Goal: Task Accomplishment & Management: Use online tool/utility

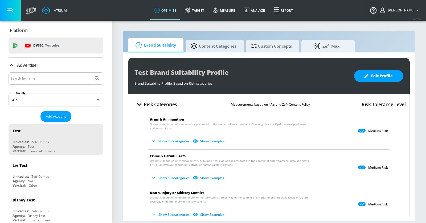
click at [48, 78] on input "Search by name" at bounding box center [51, 78] width 81 height 7
type input "n"
type input "mondelez"
click at [91, 73] on button "Submit Search" at bounding box center [97, 79] width 12 height 12
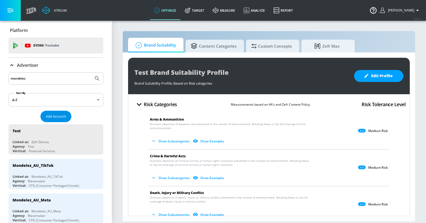
click at [51, 118] on span "Add Account" at bounding box center [56, 116] width 20 height 6
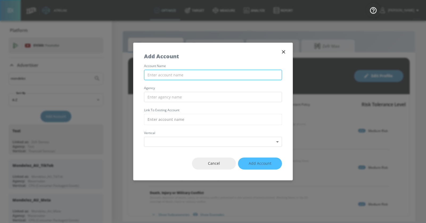
click at [178, 76] on input "text" at bounding box center [213, 75] width 138 height 10
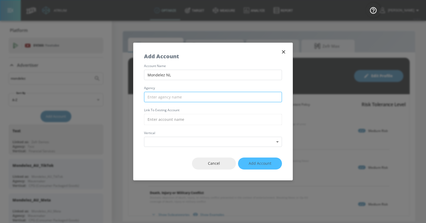
type input "Mondelez NL"
click at [182, 97] on input "text" at bounding box center [213, 97] width 138 height 10
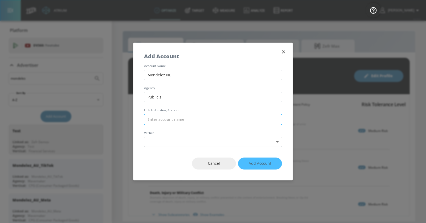
type input "Publicis"
click at [178, 118] on input "text" at bounding box center [213, 119] width 138 height 11
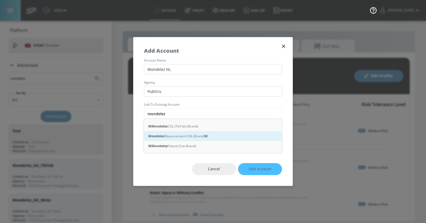
type input "mondelez n"
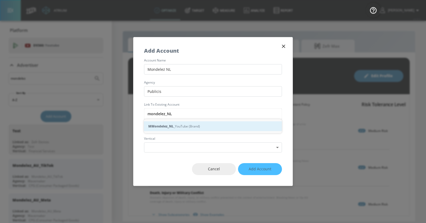
click at [186, 126] on div "M Mondelez_NL _YouTube (Brand)" at bounding box center [213, 126] width 138 height 10
type input "Mondelez_NL_YouTube (Brand)"
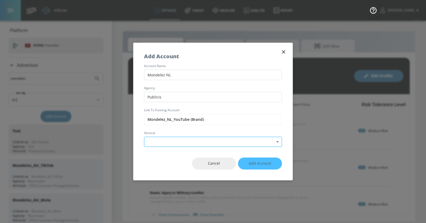
click at [181, 138] on body "Atrium optimize Target measure Analyze Report optimize Target measure Analyze R…" at bounding box center [213, 111] width 426 height 223
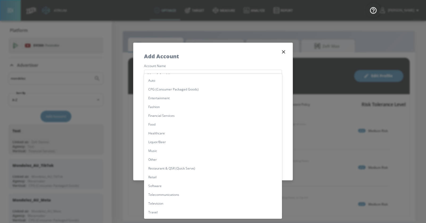
click at [168, 159] on li "Other" at bounding box center [213, 159] width 138 height 9
type input "[object Object]"
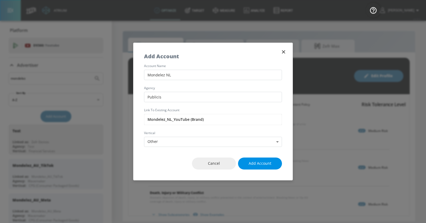
click at [270, 164] on span "Add Account" at bounding box center [260, 163] width 23 height 7
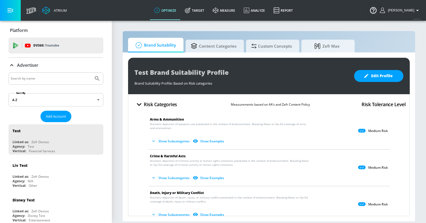
click at [77, 79] on input "Search by name" at bounding box center [51, 78] width 81 height 7
type input "mattel"
click at [91, 73] on button "Submit Search" at bounding box center [97, 79] width 12 height 12
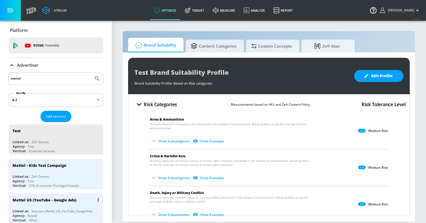
click at [67, 199] on div "Mattel US (YouTube - Google Ads)" at bounding box center [45, 200] width 64 height 5
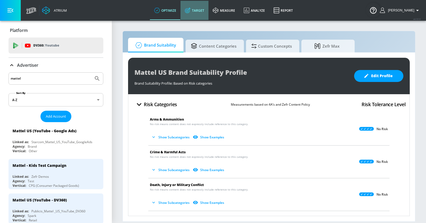
click at [206, 11] on link "Target" at bounding box center [195, 10] width 28 height 19
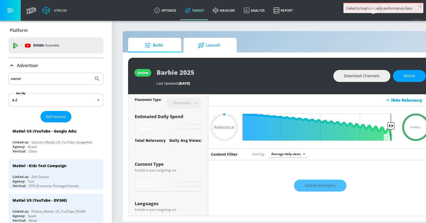
type input "0.05"
click at [210, 46] on span "Launch" at bounding box center [209, 45] width 40 height 13
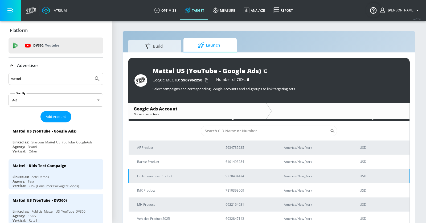
scroll to position [5, 0]
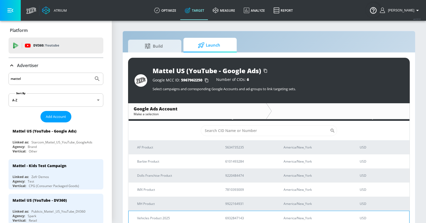
click at [182, 217] on p "Vehicles Product 2025" at bounding box center [174, 218] width 75 height 6
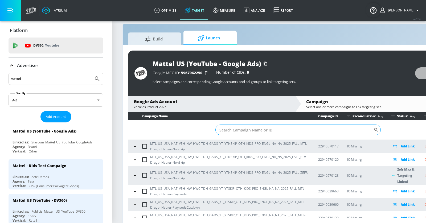
click at [225, 129] on input "Sort By" at bounding box center [294, 130] width 158 height 11
paste input "22945039666"
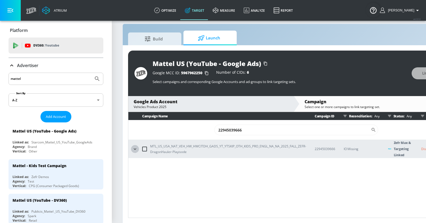
click at [134, 149] on icon "button" at bounding box center [135, 148] width 2 height 1
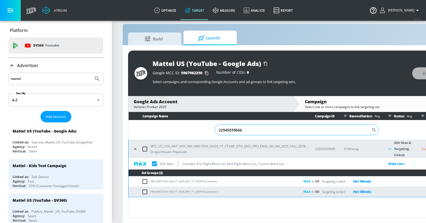
click at [232, 126] on input "22945039666" at bounding box center [293, 130] width 157 height 11
paste input "57"
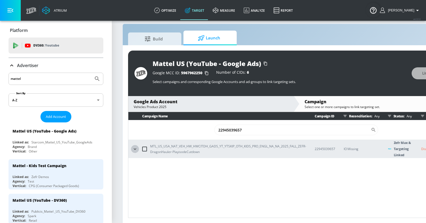
click at [136, 147] on icon "button" at bounding box center [134, 148] width 5 height 5
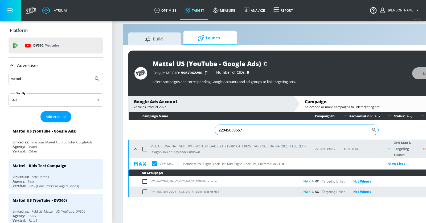
click at [230, 130] on input "22945039657" at bounding box center [293, 130] width 157 height 11
paste input "88874136"
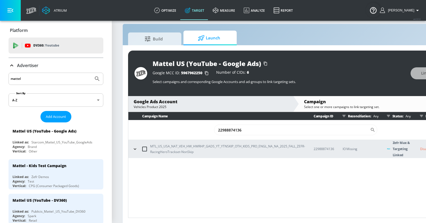
click at [134, 147] on icon "button" at bounding box center [134, 148] width 5 height 5
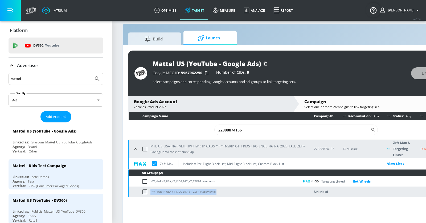
drag, startPoint x: 232, startPoint y: 190, endPoint x: 150, endPoint y: 189, distance: 81.5
click at [150, 189] on td "HW_HWRHP_USA_YT_KIDS_B47_YT_ZEFR-Placements1" at bounding box center [214, 192] width 171 height 10
click at [235, 130] on input "22988874136" at bounding box center [292, 130] width 156 height 11
paste input "4503966"
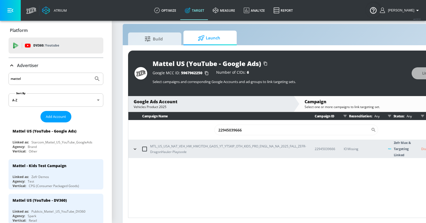
type input "22945039666"
click at [137, 148] on icon "button" at bounding box center [134, 148] width 5 height 5
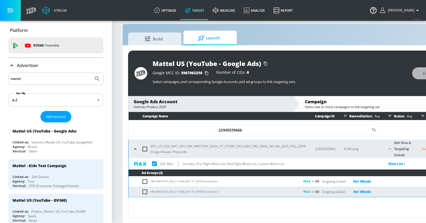
click at [176, 101] on div "Google Ads Account" at bounding box center [211, 102] width 155 height 6
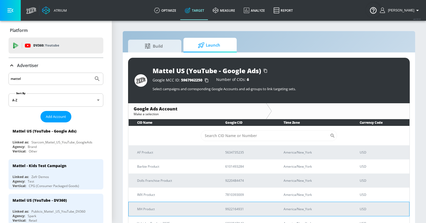
click at [168, 205] on td "MH Product" at bounding box center [173, 209] width 88 height 14
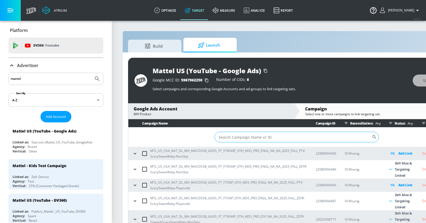
click at [255, 132] on input "Sort By" at bounding box center [293, 137] width 157 height 11
paste input "23073028776"
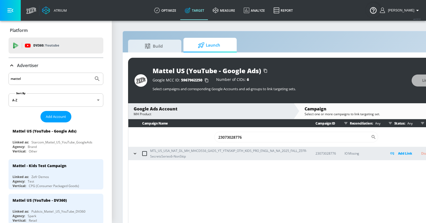
type input "23073028776"
click at [136, 155] on icon "button" at bounding box center [134, 153] width 5 height 5
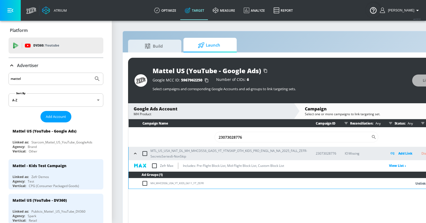
click at [145, 184] on input "checkbox" at bounding box center [146, 183] width 9 height 6
checkbox input "true"
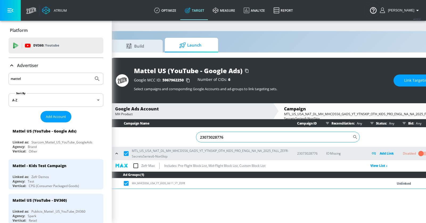
scroll to position [0, 54]
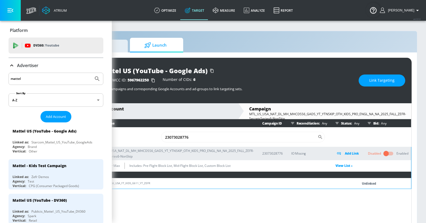
click at [390, 81] on span "Link Targeting" at bounding box center [381, 80] width 25 height 7
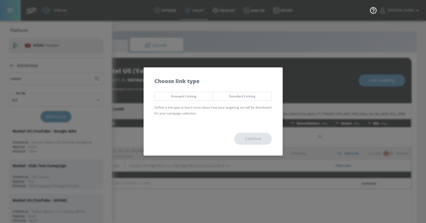
click at [257, 96] on span "Standard Linking" at bounding box center [242, 96] width 50 height 6
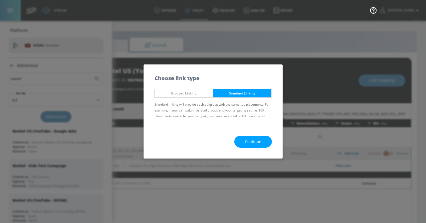
click at [258, 142] on span "Continue" at bounding box center [253, 141] width 16 height 7
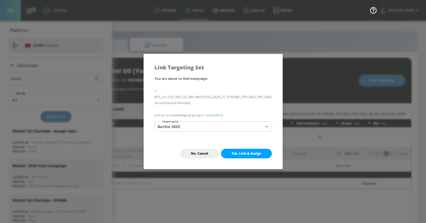
click at [239, 132] on div "You are about to link 1 campaign : MTL_US_USA_NAT_DL_MH_MHCDSS6_GADS_YT_YTNSKIP…" at bounding box center [213, 107] width 139 height 63
click at [236, 126] on body "Atrium optimize Target measure Analyze Report optimize Target measure Analyze R…" at bounding box center [159, 115] width 426 height 231
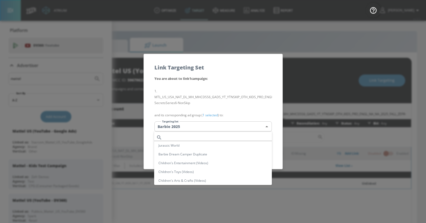
scroll to position [81, 0]
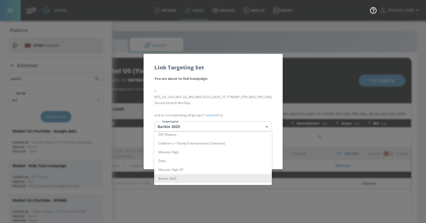
click at [215, 150] on li "Monster High" at bounding box center [213, 152] width 118 height 9
type input "c9199147-006d-47f8-aa20-231b3682599a"
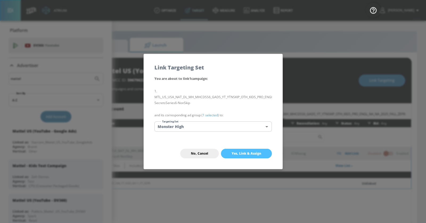
click at [228, 151] on button "Yes, Link & Assign" at bounding box center [246, 154] width 51 height 10
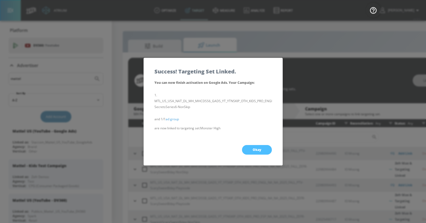
click at [261, 148] on span "Okay" at bounding box center [257, 150] width 9 height 4
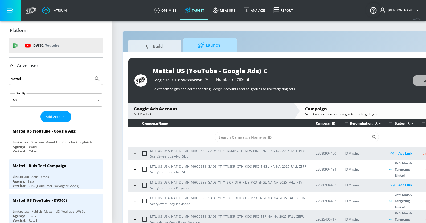
click at [205, 46] on div at bounding box center [202, 45] width 8 height 6
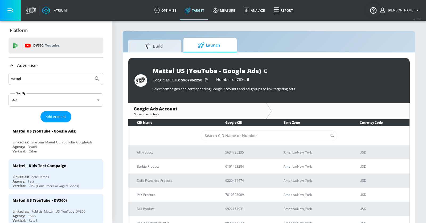
scroll to position [7, 0]
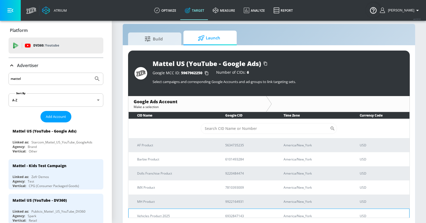
click at [178, 210] on td "Vehicles Product 2025" at bounding box center [173, 216] width 88 height 14
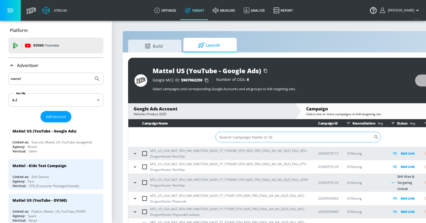
click at [248, 137] on input "Sort By" at bounding box center [294, 137] width 158 height 11
paste input "22988874418"
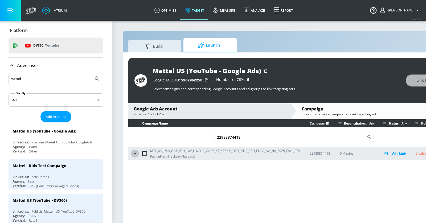
click at [135, 152] on icon "button" at bounding box center [134, 153] width 5 height 5
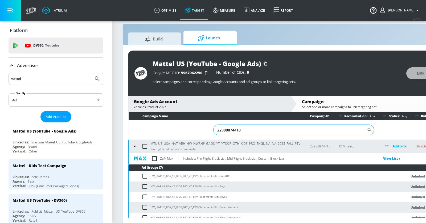
click at [244, 129] on input "22988874418" at bounding box center [290, 130] width 154 height 11
paste input "3023619724"
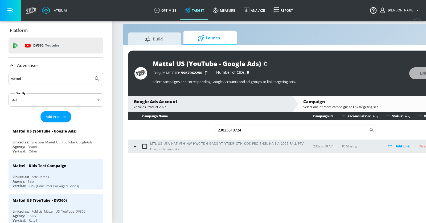
click at [134, 141] on div "MTL_US_USA_NAT_VEH_HW_HWCITDH_GADS_YT_YTSKIP_OTH_KIDS_PRO_ENGL_NA_NA_2025_FALL_…" at bounding box center [218, 146] width 174 height 11
click at [134, 144] on icon "button" at bounding box center [134, 146] width 5 height 5
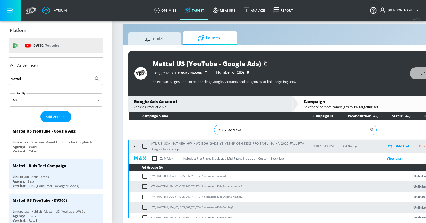
click at [227, 130] on input "23023619724" at bounding box center [291, 130] width 155 height 11
paste input "2940570120"
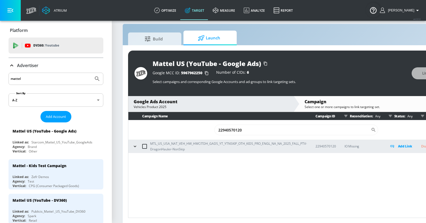
type input "22940570120"
click at [202, 105] on div "Vehicles Product 2025" at bounding box center [211, 107] width 154 height 5
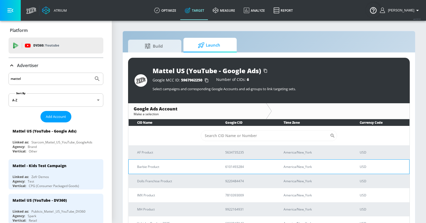
scroll to position [5, 0]
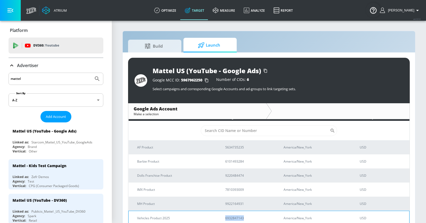
copy p "6932847143"
drag, startPoint x: 255, startPoint y: 218, endPoint x: 219, endPoint y: 216, distance: 35.7
click at [219, 216] on td "6932847143" at bounding box center [246, 218] width 58 height 14
